Goal: Information Seeking & Learning: Find contact information

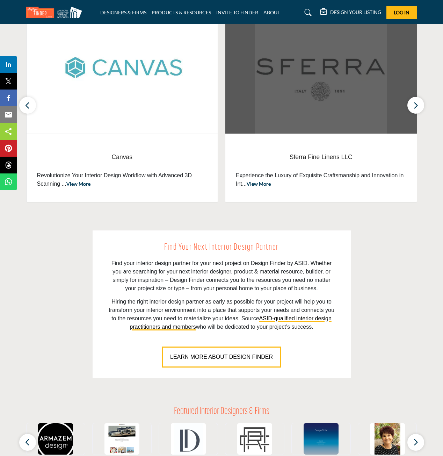
scroll to position [78, 0]
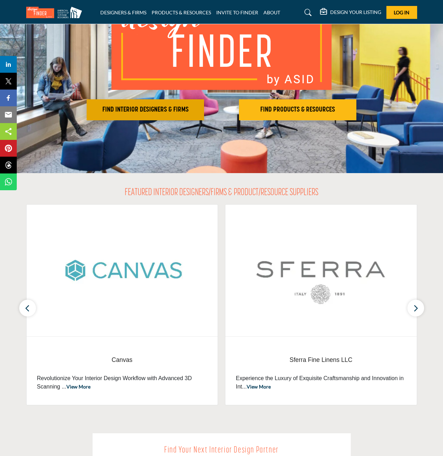
click at [169, 111] on h2 "FIND INTERIOR DESIGNERS & FIRMS" at bounding box center [145, 110] width 113 height 8
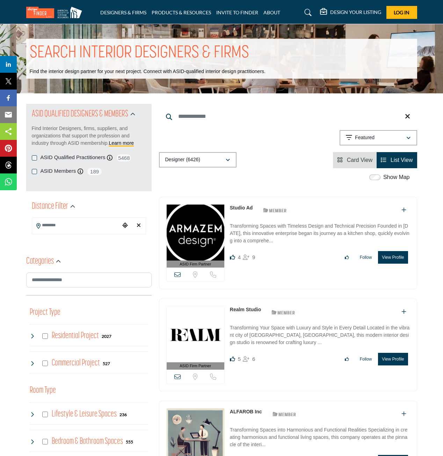
click at [76, 223] on input "Search Location" at bounding box center [76, 225] width 88 height 14
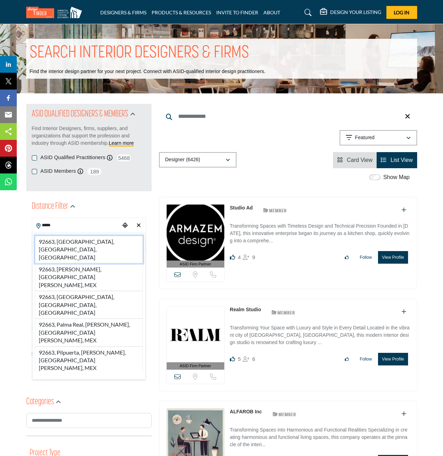
click at [81, 242] on li "92663, Newport Beach, CA, USA" at bounding box center [89, 250] width 108 height 28
type input "**********"
type input "***"
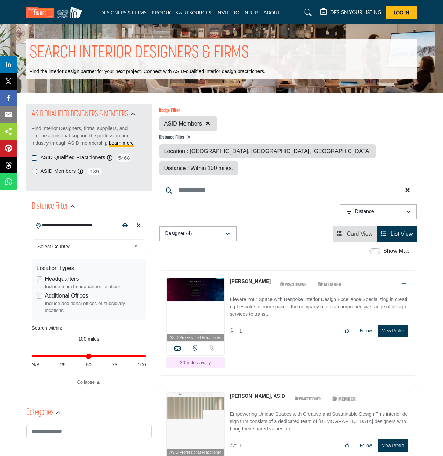
click at [58, 172] on label "ASID Members" at bounding box center [59, 171] width 36 height 8
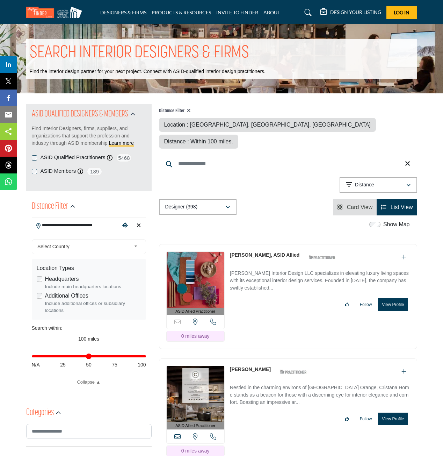
click at [295, 177] on div "**********" at bounding box center [288, 186] width 258 height 18
click at [375, 181] on div "Distance" at bounding box center [376, 185] width 60 height 8
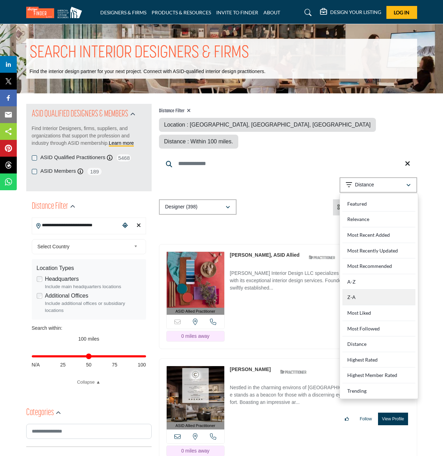
click at [367, 289] on div "Z-A" at bounding box center [378, 297] width 73 height 16
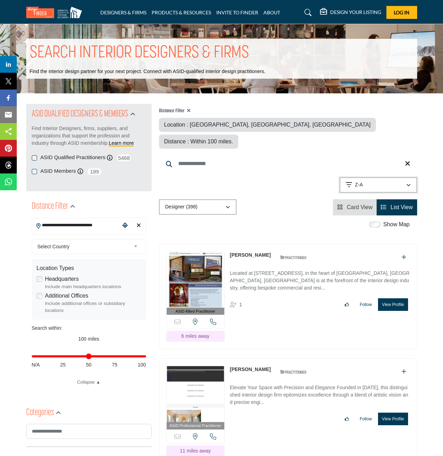
click at [387, 181] on div "Z-A" at bounding box center [376, 185] width 60 height 8
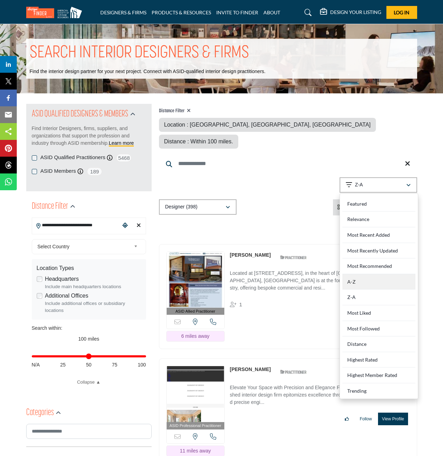
click at [376, 274] on div "A-Z" at bounding box center [378, 282] width 73 height 16
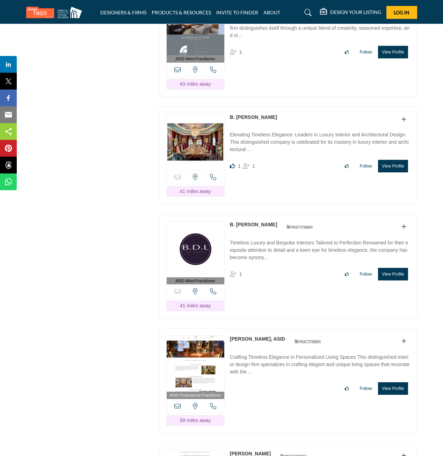
scroll to position [4255, 0]
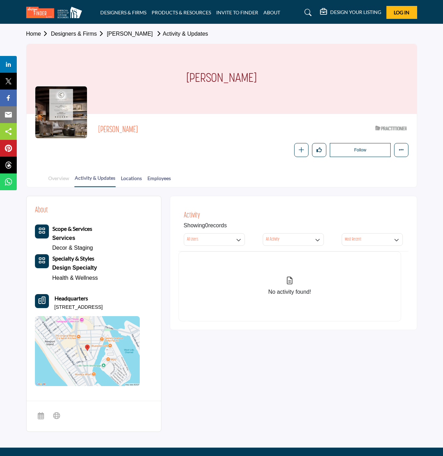
click at [59, 175] on link "Overview" at bounding box center [59, 180] width 22 height 12
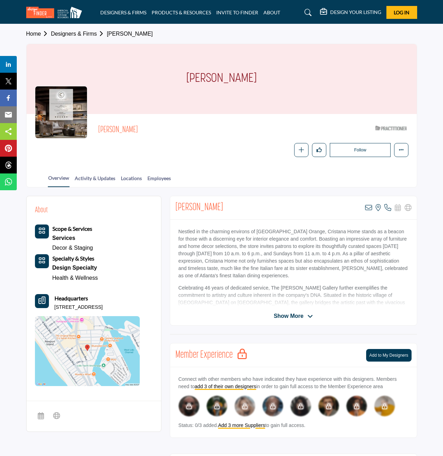
click at [261, 144] on div "Follow Following Message Recommend Add to My Suppliers Phone Number Claim Listi…" at bounding box center [308, 150] width 202 height 14
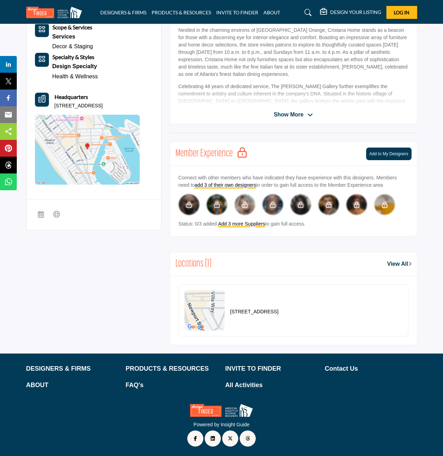
scroll to position [166, 0]
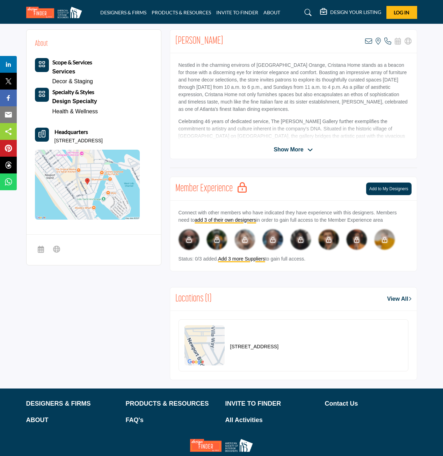
click at [297, 147] on span "Show More" at bounding box center [289, 149] width 30 height 8
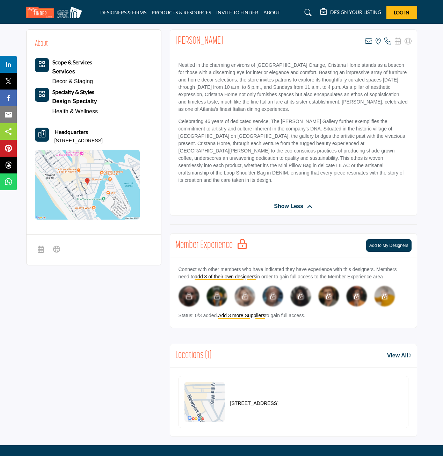
click at [311, 158] on p "Celebrating 46 years of dedicated service, The [PERSON_NAME] Gallery further ex…" at bounding box center [294, 151] width 230 height 66
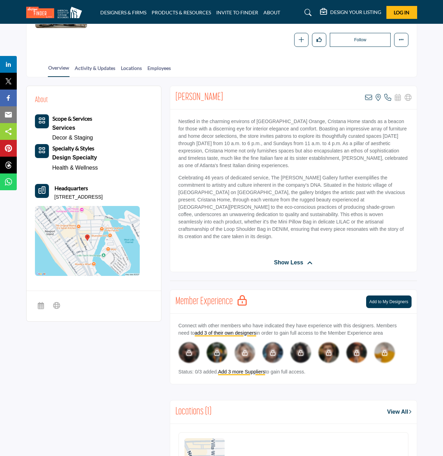
scroll to position [0, 0]
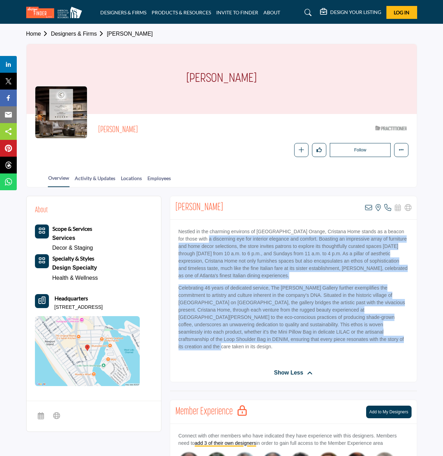
drag, startPoint x: 199, startPoint y: 240, endPoint x: 387, endPoint y: 339, distance: 212.7
click at [387, 339] on div "Nestled in the charming environs of [GEOGRAPHIC_DATA] Orange, Cristana Home sta…" at bounding box center [293, 291] width 247 height 144
click at [387, 339] on p "Celebrating 46 years of dedicated service, The [PERSON_NAME] Gallery further ex…" at bounding box center [294, 317] width 230 height 66
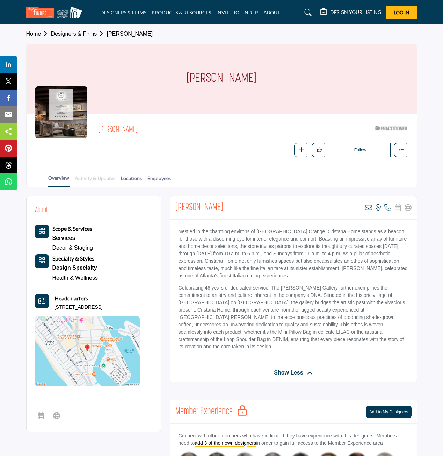
click at [103, 177] on link "Activity & Updates" at bounding box center [94, 180] width 41 height 12
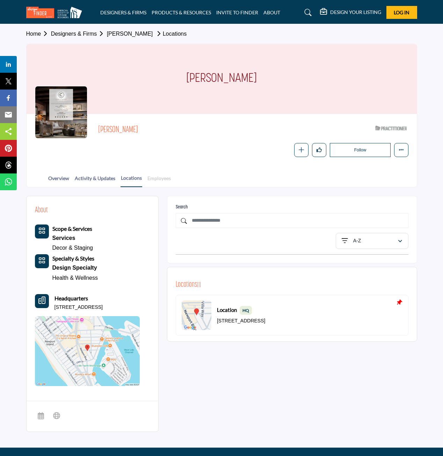
click at [163, 177] on link "Employees" at bounding box center [159, 180] width 24 height 12
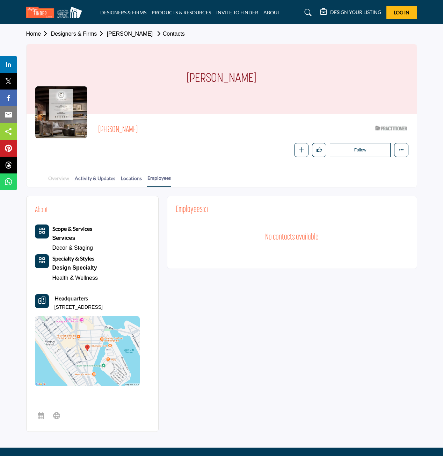
click at [55, 178] on link "Overview" at bounding box center [59, 180] width 22 height 12
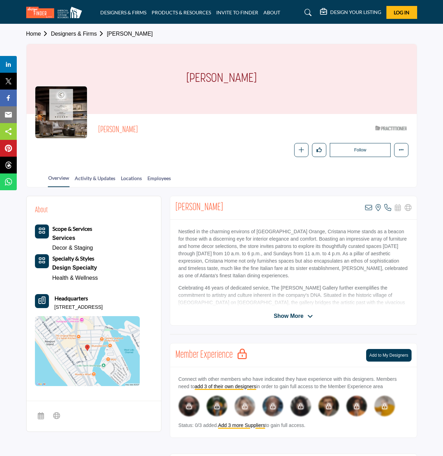
click at [306, 315] on span "Show More" at bounding box center [293, 316] width 39 height 8
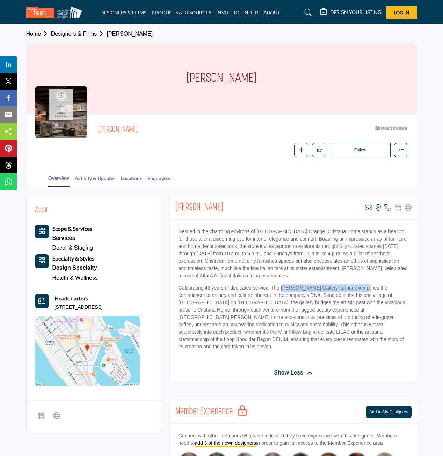
drag, startPoint x: 285, startPoint y: 287, endPoint x: 355, endPoint y: 287, distance: 69.2
click at [355, 287] on p "Celebrating 46 years of dedicated service, The [PERSON_NAME] Gallery further ex…" at bounding box center [294, 317] width 230 height 66
drag, startPoint x: 294, startPoint y: 286, endPoint x: 317, endPoint y: 287, distance: 23.1
click at [318, 287] on p "Celebrating 46 years of dedicated service, The [PERSON_NAME] Gallery further ex…" at bounding box center [294, 317] width 230 height 66
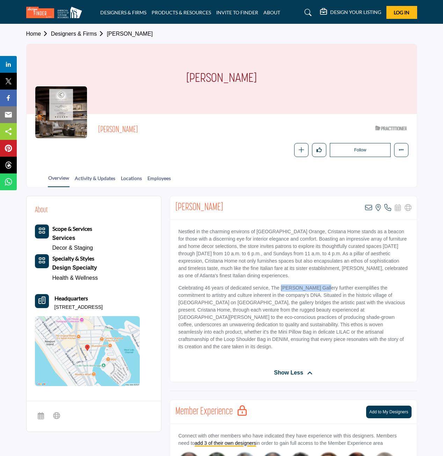
copy p "[PERSON_NAME] Gallery"
drag, startPoint x: 297, startPoint y: 230, endPoint x: 378, endPoint y: 231, distance: 80.7
click at [378, 231] on p "Nestled in the charming environs of [GEOGRAPHIC_DATA] Orange, Cristana Home sta…" at bounding box center [294, 253] width 230 height 51
drag, startPoint x: 332, startPoint y: 231, endPoint x: 302, endPoint y: 230, distance: 30.1
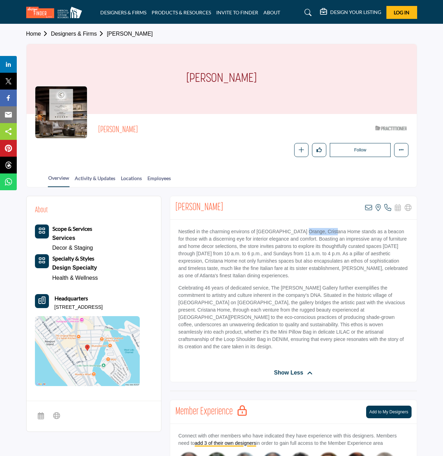
click at [302, 230] on p "Nestled in the charming environs of [GEOGRAPHIC_DATA] Orange, Cristana Home sta…" at bounding box center [294, 253] width 230 height 51
copy p "Cristana Home"
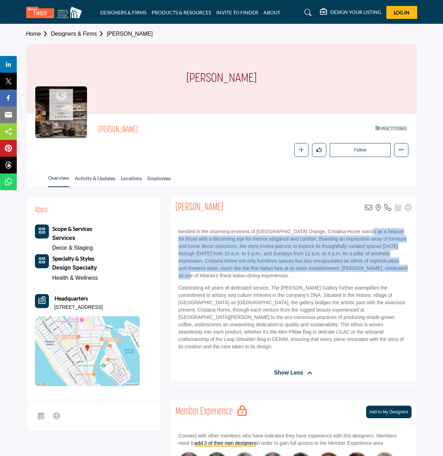
drag, startPoint x: 362, startPoint y: 231, endPoint x: 408, endPoint y: 268, distance: 59.2
click at [408, 268] on p "Nestled in the charming environs of [GEOGRAPHIC_DATA] Orange, Cristana Home sta…" at bounding box center [294, 253] width 230 height 51
click at [405, 270] on p "Nestled in the charming environs of [GEOGRAPHIC_DATA] Orange, Cristana Home sta…" at bounding box center [294, 253] width 230 height 51
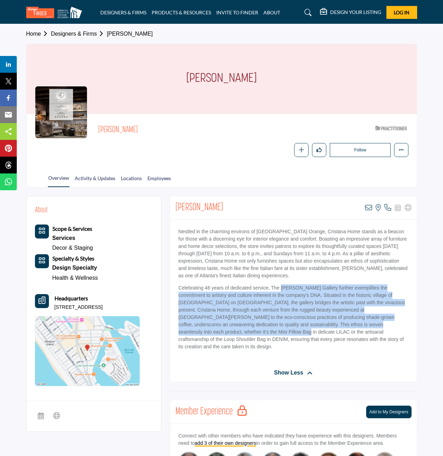
drag, startPoint x: 280, startPoint y: 287, endPoint x: 397, endPoint y: 330, distance: 124.4
click at [398, 329] on p "Celebrating 46 years of dedicated service, The [PERSON_NAME] Gallery further ex…" at bounding box center [294, 317] width 230 height 66
click at [384, 333] on p "Celebrating 46 years of dedicated service, The [PERSON_NAME] Gallery further ex…" at bounding box center [294, 317] width 230 height 66
